Goal: Information Seeking & Learning: Learn about a topic

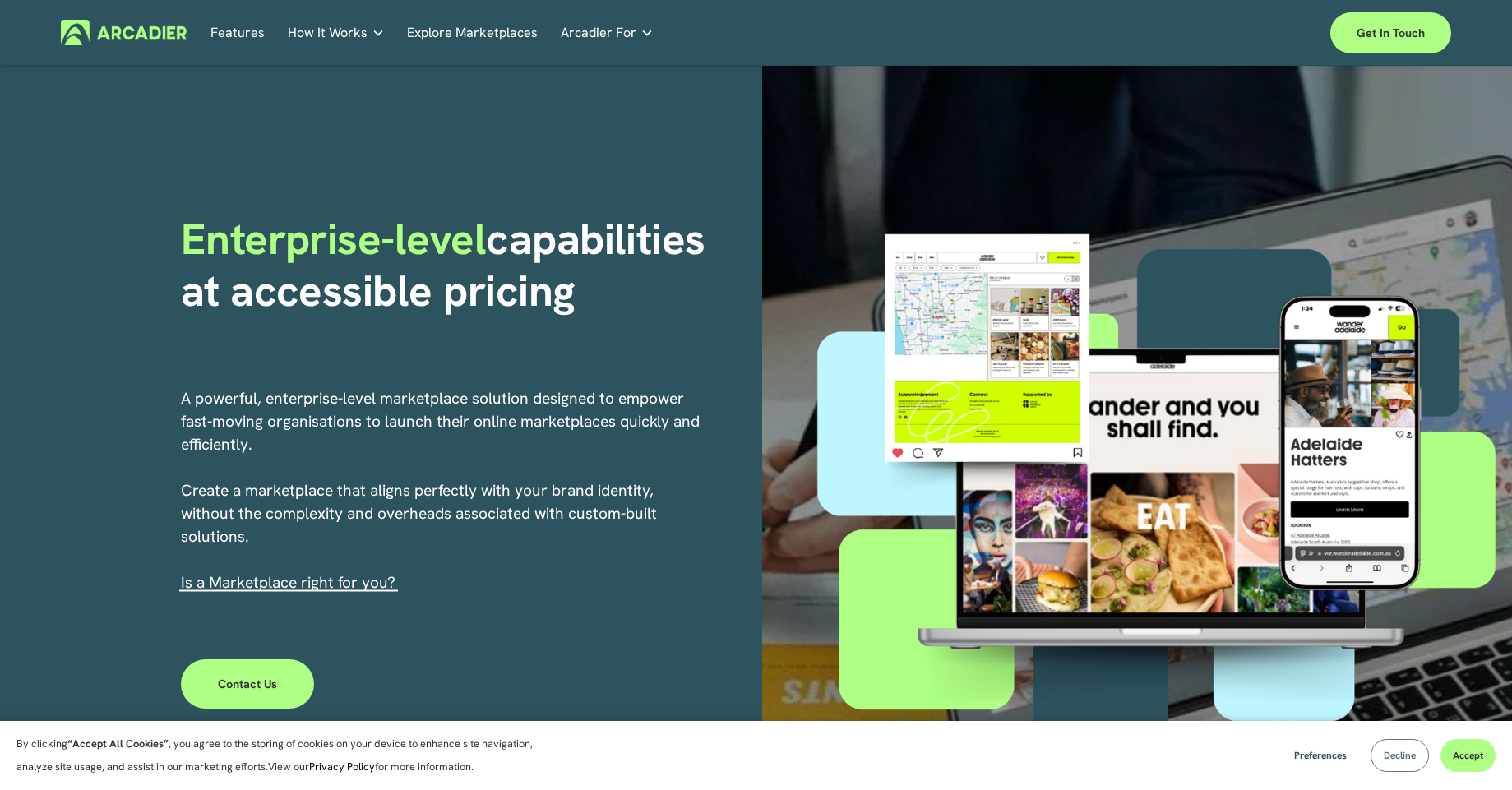
click at [1399, 767] on button "Decline" at bounding box center [1400, 756] width 58 height 33
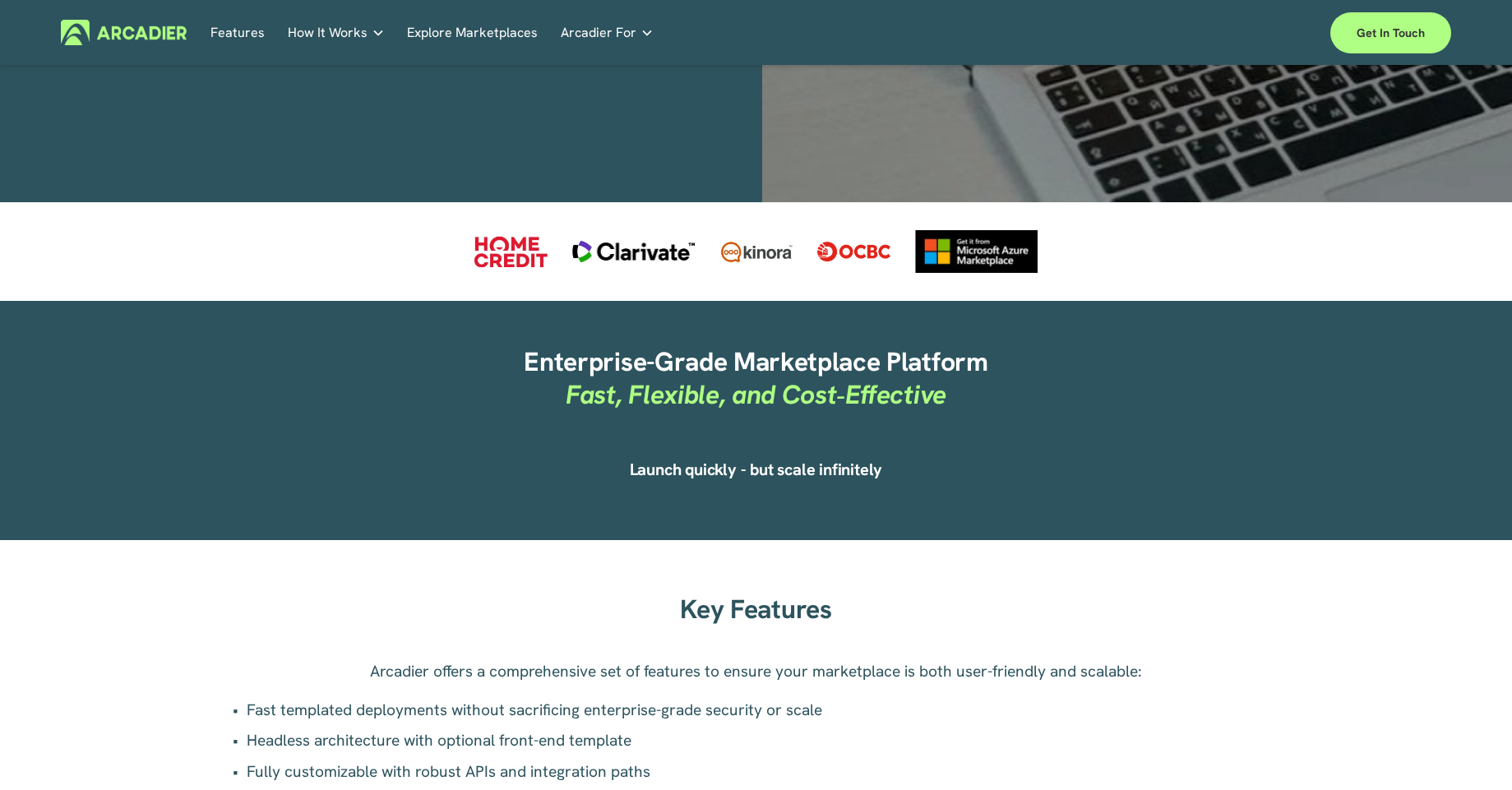
scroll to position [544, 0]
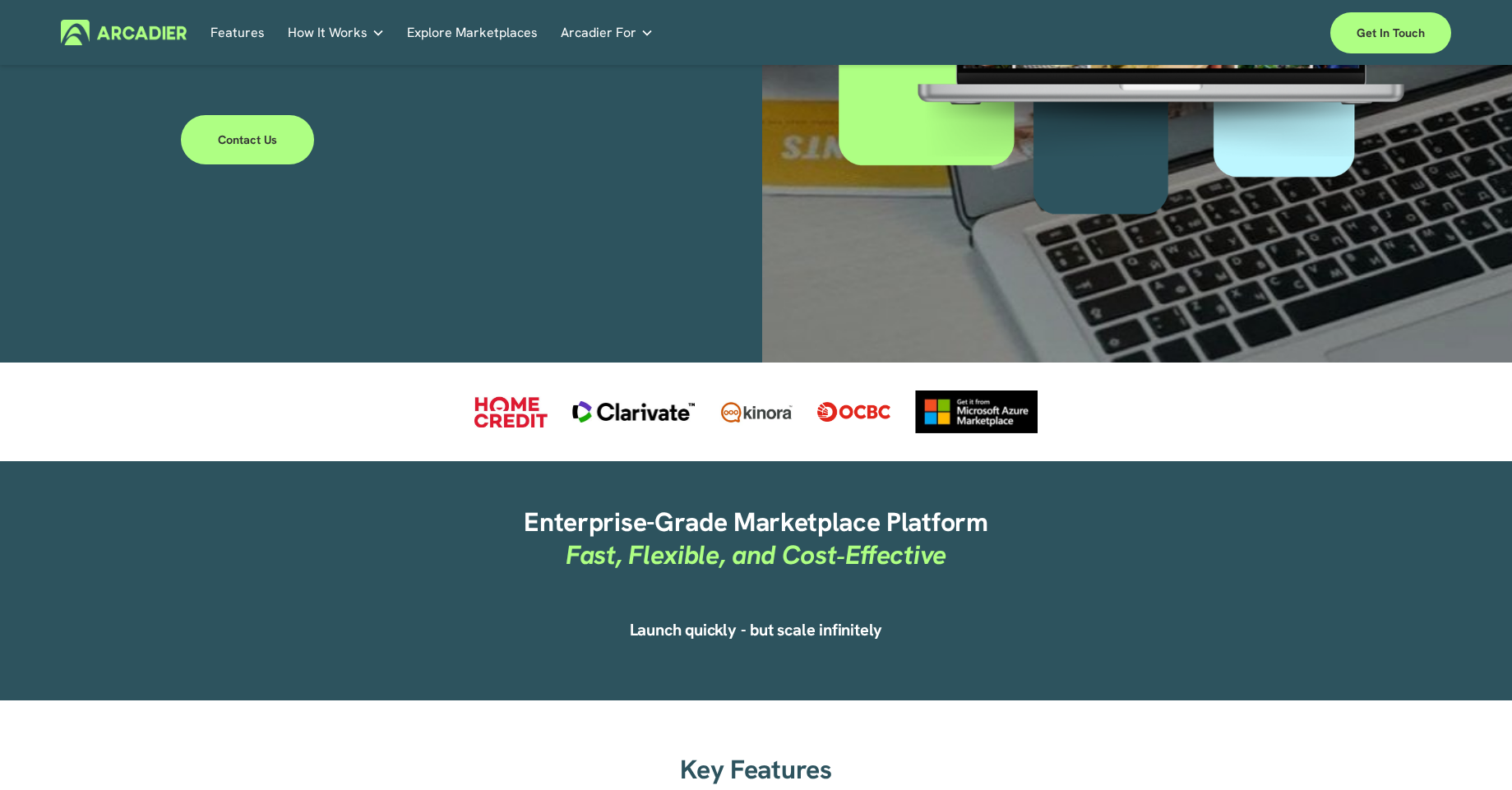
click at [339, 50] on div "Features How It Works Why Arcadier" at bounding box center [756, 33] width 1392 height 41
drag, startPoint x: 355, startPoint y: 40, endPoint x: 367, endPoint y: 42, distance: 12.2
click at [355, 40] on span "How It Works" at bounding box center [328, 33] width 80 height 23
click at [506, 40] on link "Explore Marketplaces" at bounding box center [473, 33] width 130 height 25
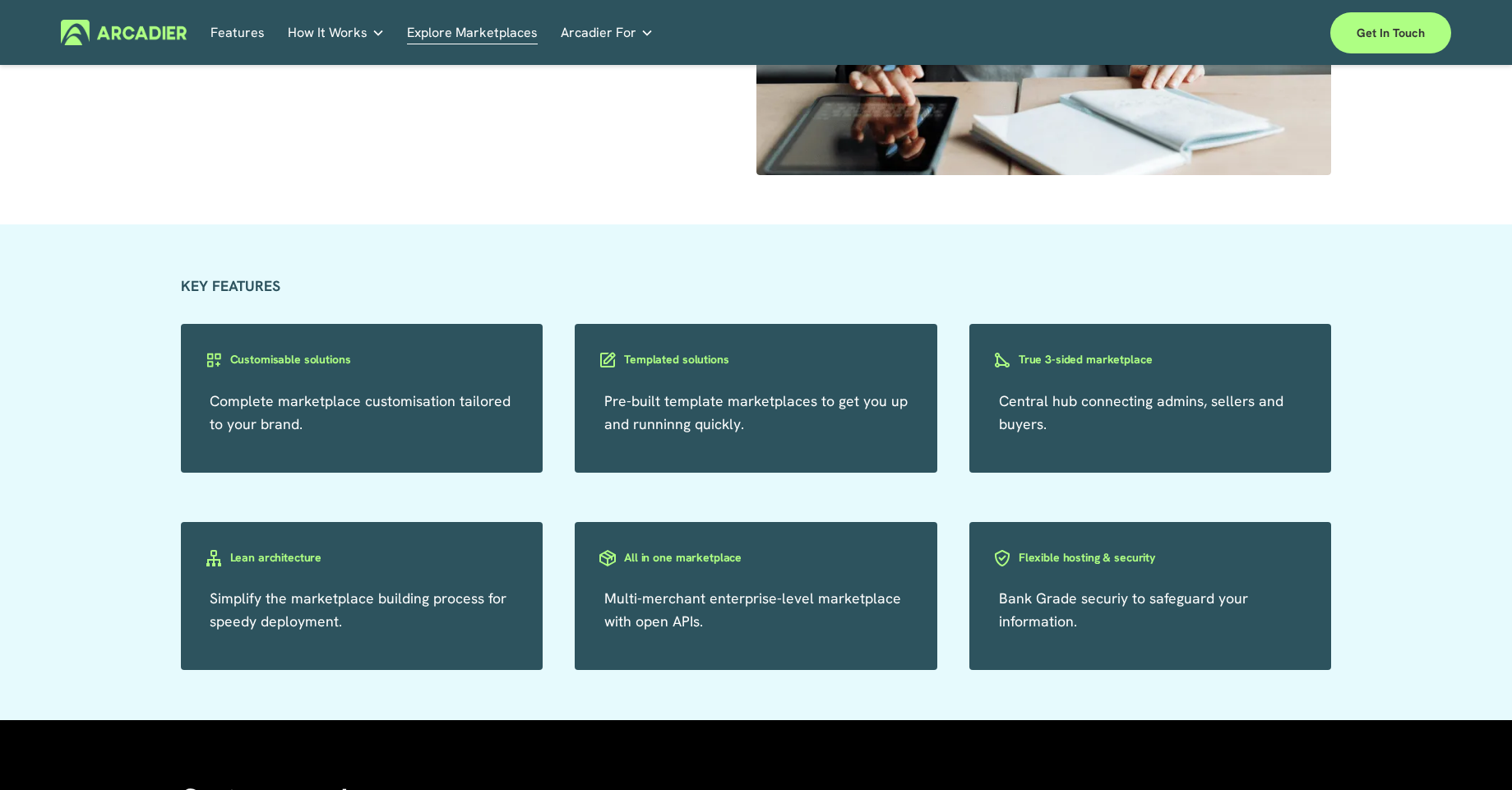
scroll to position [2706, 0]
